Goal: Task Accomplishment & Management: Manage account settings

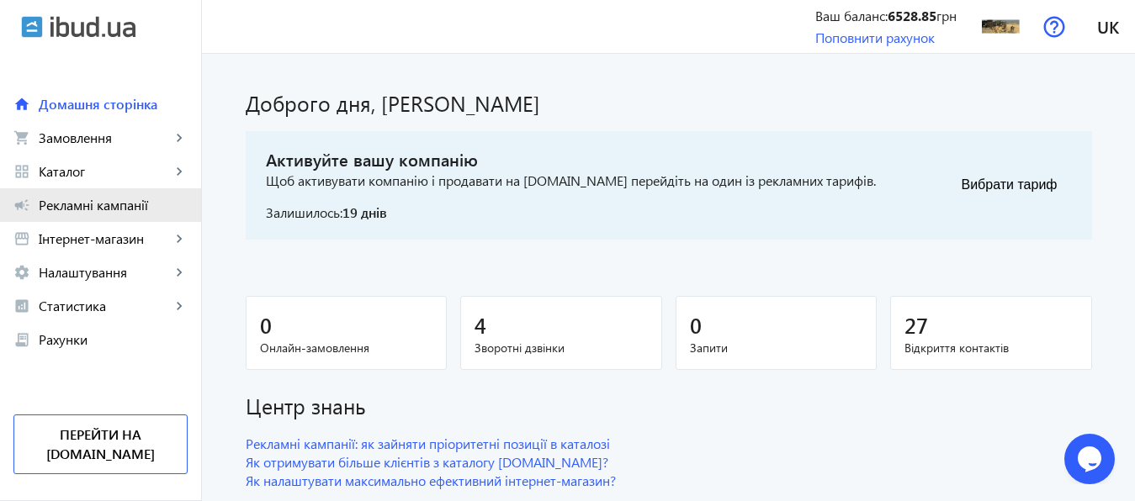
click at [116, 215] on link "campaign Рекламні кампанії" at bounding box center [100, 205] width 201 height 34
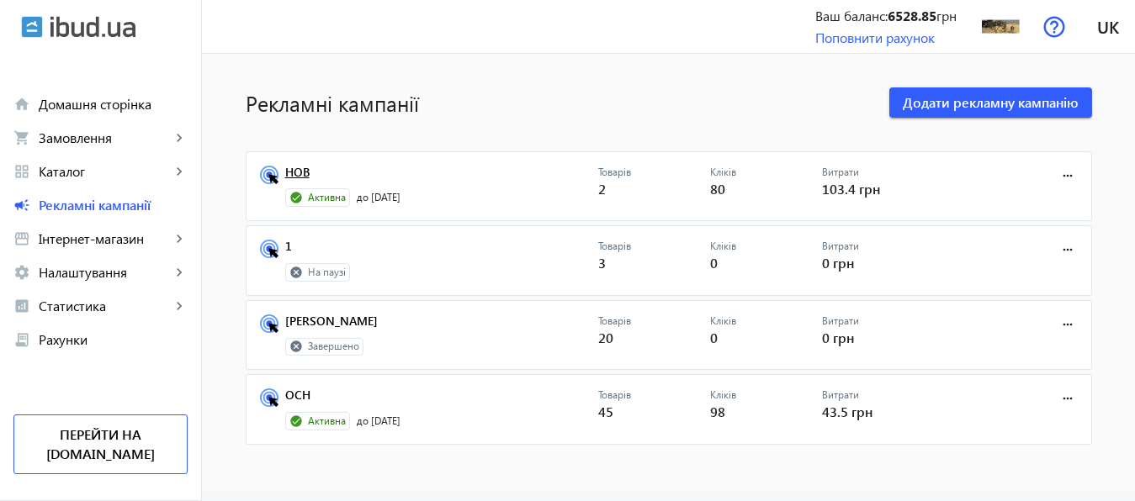
click at [287, 167] on link "НОВ" at bounding box center [441, 178] width 313 height 24
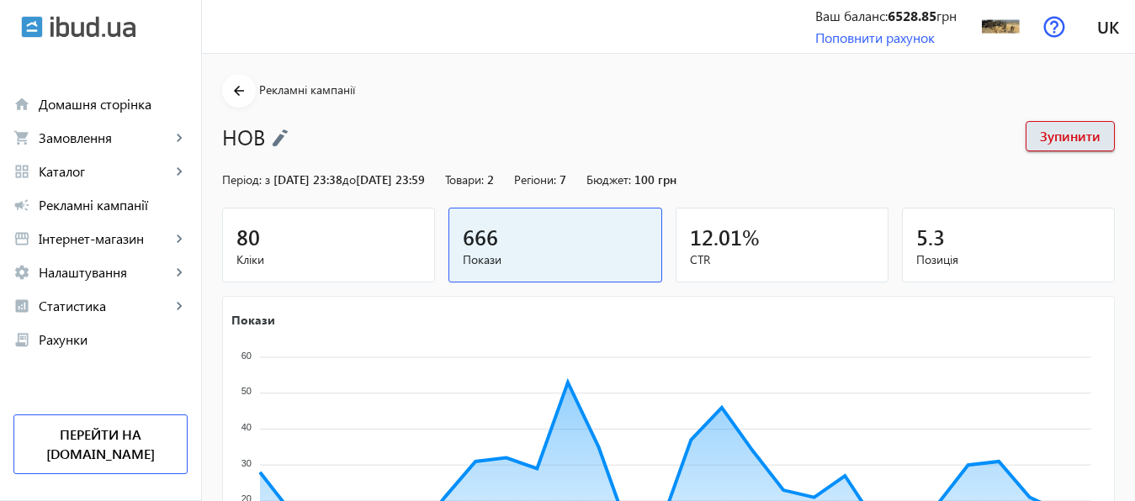
scroll to position [312, 0]
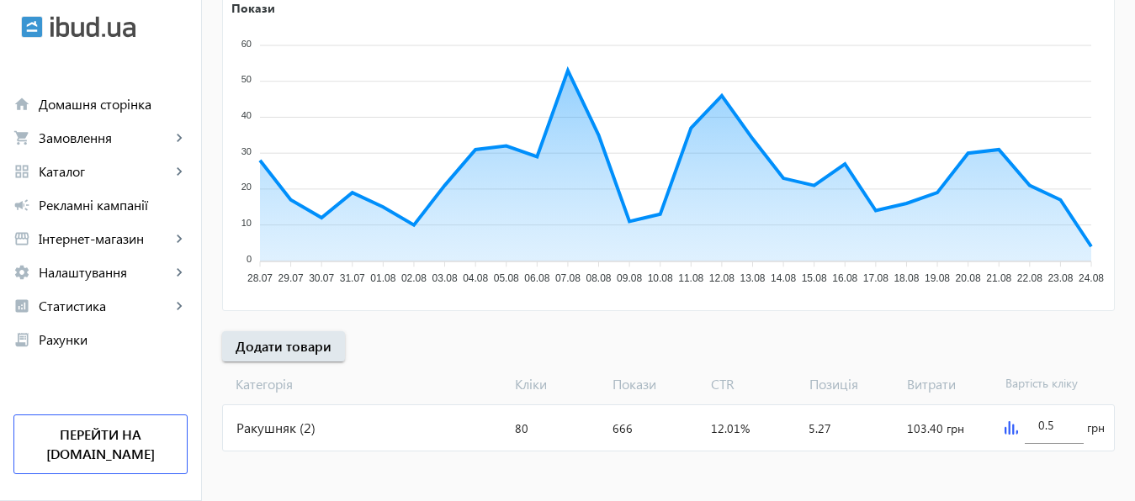
click at [1011, 424] on img at bounding box center [1011, 428] width 13 height 13
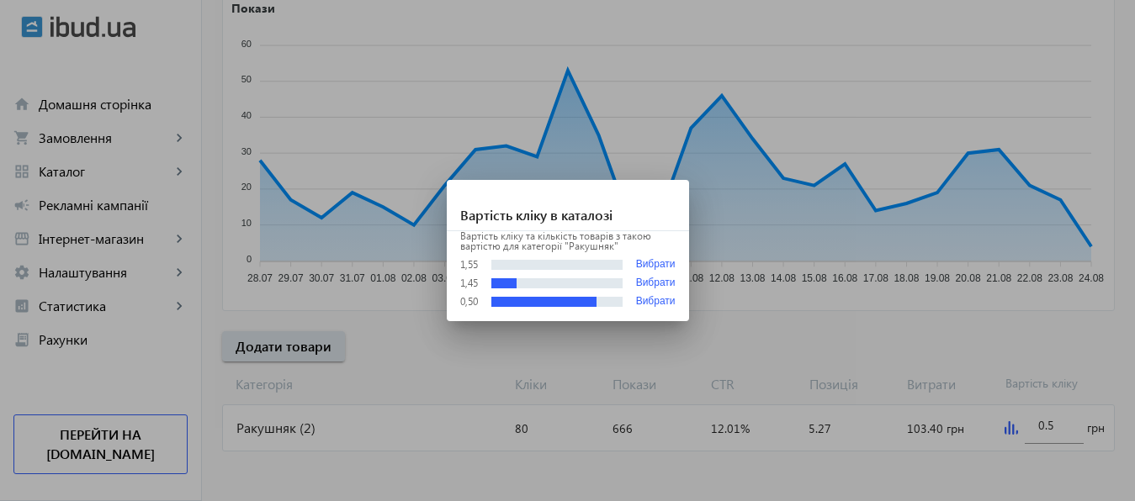
click at [1056, 427] on div at bounding box center [567, 250] width 1135 height 501
click at [1056, 427] on input "0.5" at bounding box center [1054, 425] width 32 height 16
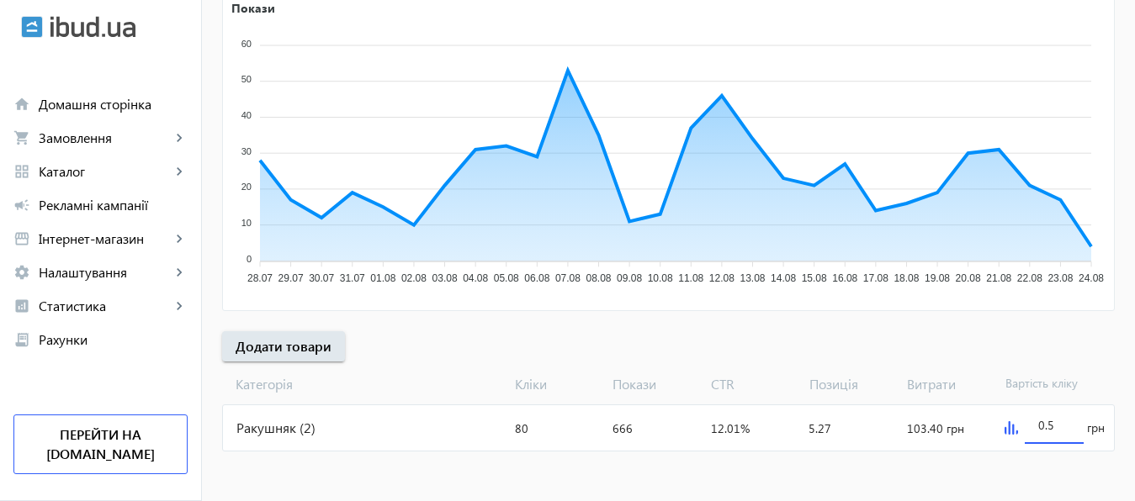
click at [1056, 427] on input "0.5" at bounding box center [1054, 425] width 32 height 16
type input "2"
click at [1038, 459] on mat-sidenav-content "arrow_back Рекламні кампанії НОВ Зупинити Період: з [DATE] 23:38 до [DATE] 23:5…" at bounding box center [668, 122] width 933 height 761
click at [1048, 417] on div "2" at bounding box center [1054, 420] width 32 height 47
click at [1051, 422] on input "2" at bounding box center [1054, 425] width 32 height 16
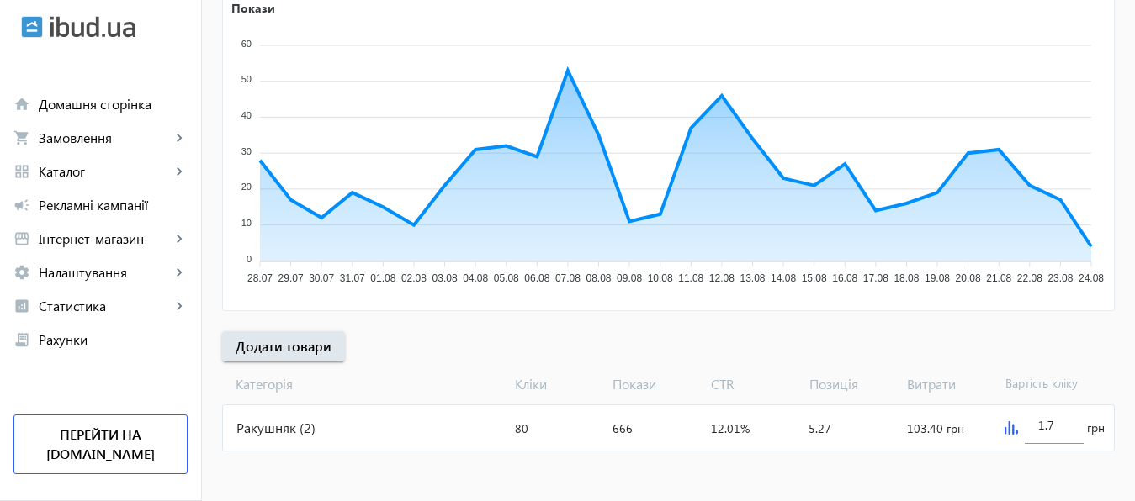
click at [1049, 453] on div at bounding box center [1054, 451] width 59 height 15
click at [1061, 423] on input "1.7" at bounding box center [1054, 425] width 32 height 16
click at [1042, 476] on mat-sidenav-content "arrow_back Рекламні кампанії НОВ Зупинити Період: з [DATE] 23:38 до [DATE] 23:5…" at bounding box center [668, 122] width 933 height 761
click at [1054, 427] on input "1.9" at bounding box center [1054, 425] width 32 height 16
type input "1.8"
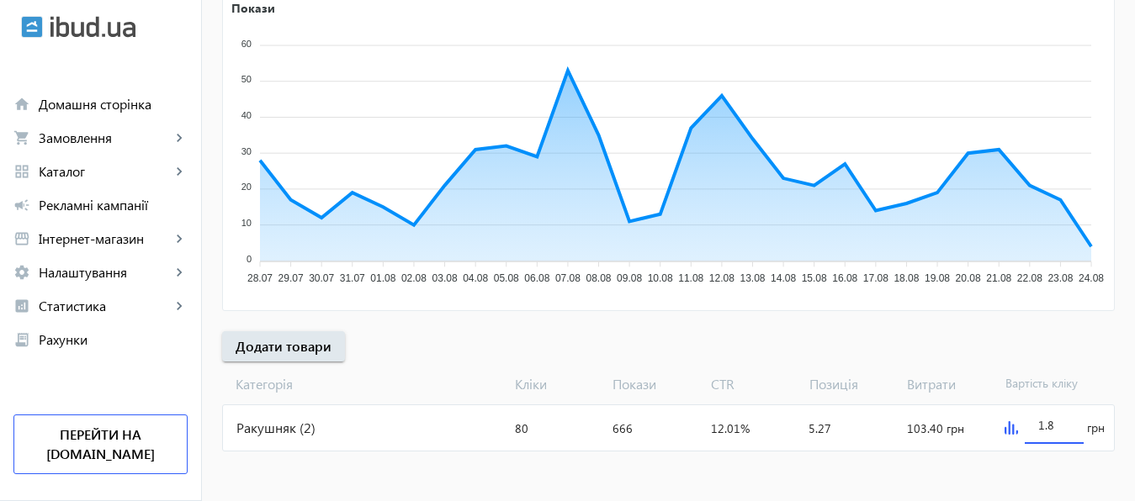
click at [1049, 473] on mat-sidenav-content "arrow_back Рекламні кампанії НОВ Зупинити Період: з [DATE] 23:38 до [DATE] 23:5…" at bounding box center [668, 122] width 933 height 761
